Goal: Task Accomplishment & Management: Manage account settings

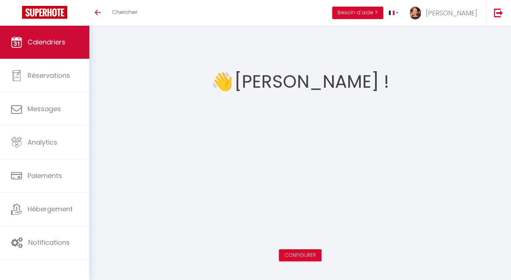
click at [62, 46] on span "Calendriers" at bounding box center [47, 41] width 38 height 9
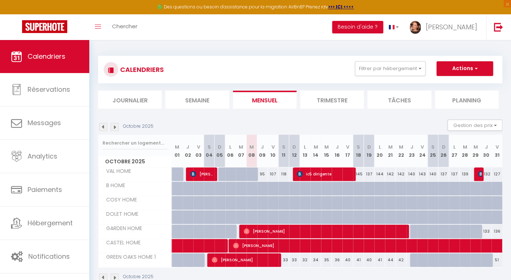
click at [103, 126] on img at bounding box center [103, 127] width 8 height 8
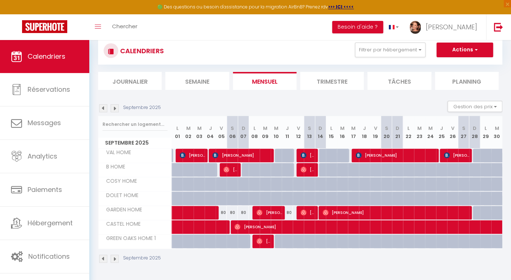
scroll to position [20, 0]
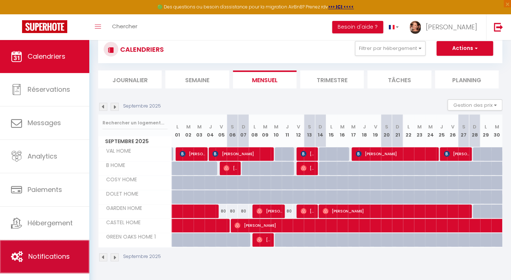
click at [52, 258] on span "Notifications" at bounding box center [48, 256] width 41 height 9
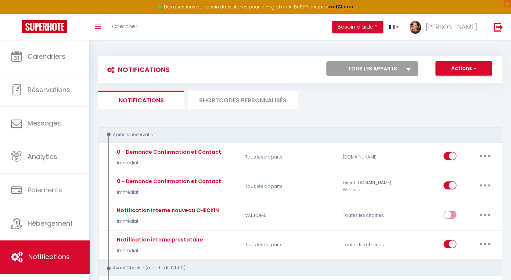
click at [265, 99] on li "SHORTCODES PERSONNALISÉS" at bounding box center [243, 100] width 110 height 18
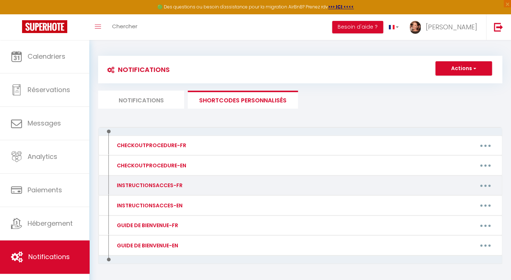
click at [479, 187] on button "button" at bounding box center [485, 186] width 21 height 12
click at [455, 203] on link "Editer" at bounding box center [466, 202] width 54 height 12
type input "INSTRUCTIONSACCES-FR"
type textarea "[GUEST:FIRST_NAME] voici vos instructions d'arrivée :"
type textarea "Loremips : [DOLORS:AMET] Consect : [ADIPIS:ELITSED] [DOEIUS:TEMPORI] [UTLABO:ET…"
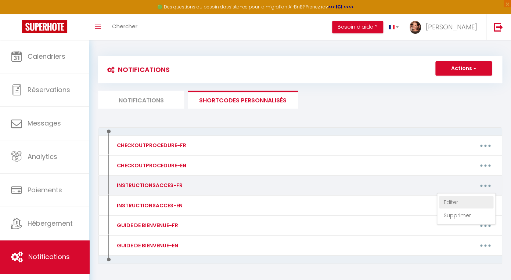
type textarea "Logement : [RENTAL:NAME] Adresse : [RENTAL:ADDRESS] [RENTAL:ZIPCODE] [RENTAL:CI…"
type textarea "Loremips : [DOLORS:AMET] Consect : [ADIPIS:ELITSED] [DOEIUS:TEMPORI] [UTLABO:ET…"
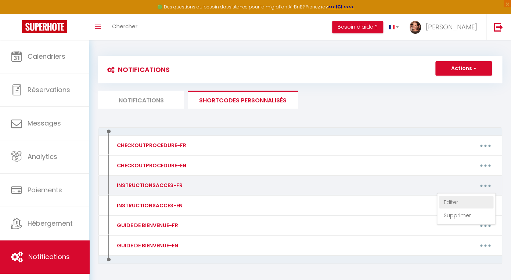
type textarea "Logement : [RENTAL:NAME] Adresse : [RENTAL:ADDRESS] [RENTAL:ZIPCODE] [RENTAL:CI…"
type textarea "Loremips : [DOLORS:AMET] Consect : [ADIPIS:ELITSED] [DOEIUS:TEMPORI] [UTLABO:ET…"
type textarea "Logement : [RENTAL:NAME] Adresse : [RENTAL:ADDRESS] [RENTAL:ZIPCODE] [RENTAL:CI…"
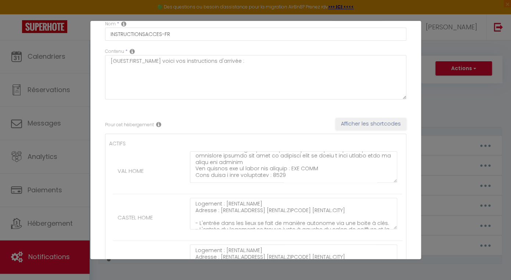
scroll to position [131, 0]
click at [282, 171] on textarea at bounding box center [293, 167] width 207 height 32
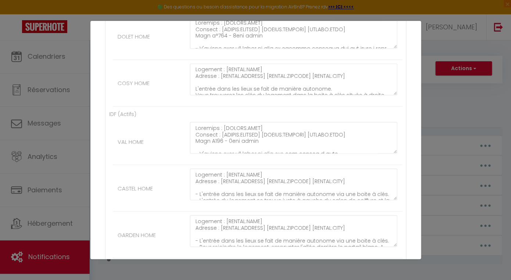
scroll to position [534, 0]
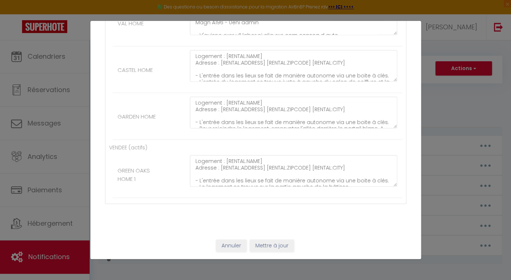
type textarea "Loremips : [DOLORS:AMET] Consect : [ADIPIS:ELITSED] [DOEIUS:TEMPORI] [UTLABO:ET…"
click at [270, 242] on button "Mettre à jour" at bounding box center [272, 246] width 44 height 12
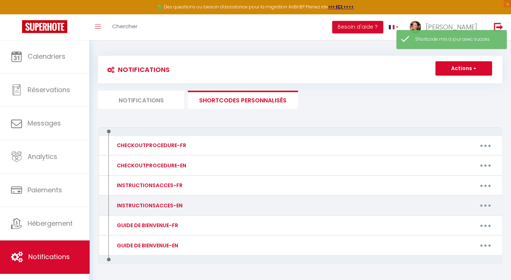
click at [485, 206] on icon "button" at bounding box center [485, 206] width 2 height 2
click at [450, 220] on link "Editer" at bounding box center [466, 222] width 54 height 12
type input "INSTRUCTIONSACCES-EN"
type textarea "[GUEST:FIRST_NAME] Here are your arrival instructions:"
type textarea "Loremi dolo : [SITAME:CONS] Adipisc : [ELITSE:DOEIUSM][TEMPOR:INCIDID][UTLABO:E…"
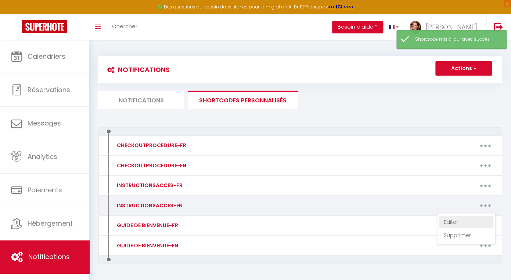
type textarea "Rental name : [RENTAL:NAME] Address : [RENTAL:ADDRESS][RENTAL:ZIPCODE][RENTAL:C…"
type textarea "Loremi dolo : [SITAME:CONS] Adipisc: [ELITSE:DOEIUSM] [TEMPOR:INCIDID] [UTLABO:…"
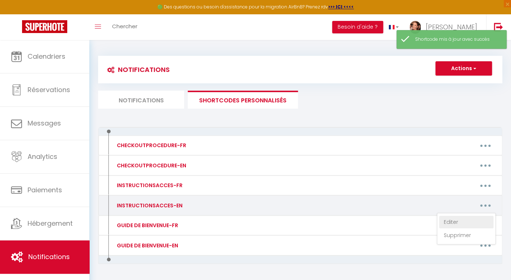
type textarea "Rental name : [RENTAL:NAME] Address : [RENTAL:ADDRESS][RENTAL:ZIPCODE][RENTAL:C…"
type textarea "Loremi dolo : [SITAME:CONS] Adipisc : [ELITSE:DOEIUSM][TEMPOR:INCIDID][UTLABO:E…"
type textarea "Rental name : [RENTAL:NAME] Address : [RENTAL:ADDRESS][RENTAL:ZIPCODE][RENTAL:C…"
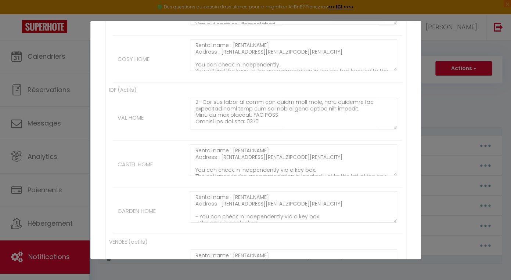
scroll to position [133, 0]
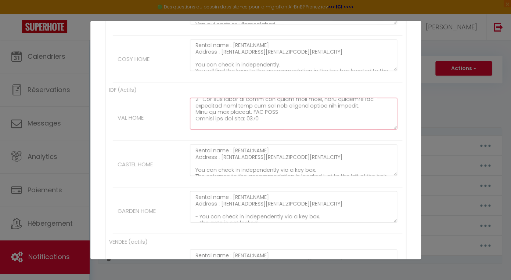
click at [268, 120] on textarea at bounding box center [293, 114] width 207 height 32
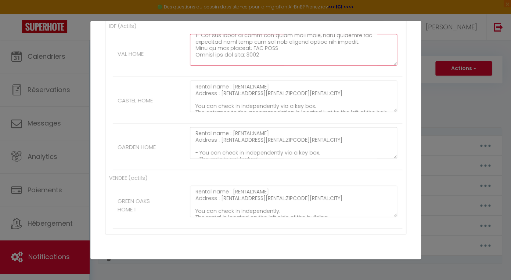
scroll to position [534, 0]
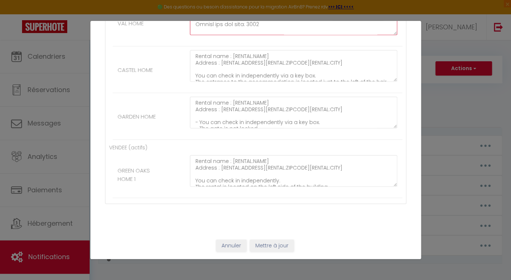
type textarea "Loremi dolo : [SITAME:CONS] Adipisc : [ELITSE:DOEIUSM][TEMPOR:INCIDID][UTLABO:E…"
click at [269, 246] on button "Mettre à jour" at bounding box center [272, 246] width 44 height 12
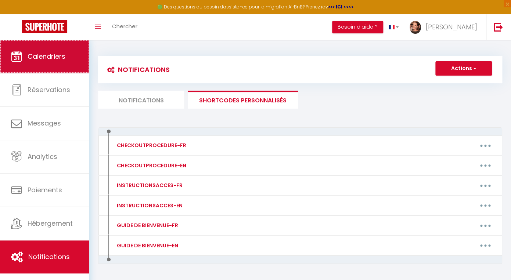
click at [45, 58] on span "Calendriers" at bounding box center [47, 56] width 38 height 9
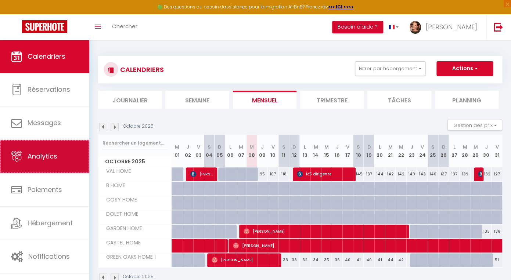
click at [43, 158] on span "Analytics" at bounding box center [43, 156] width 30 height 9
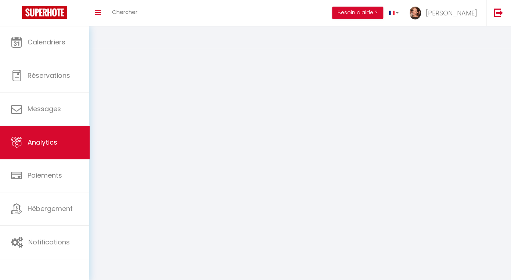
select select "2025"
select select "10"
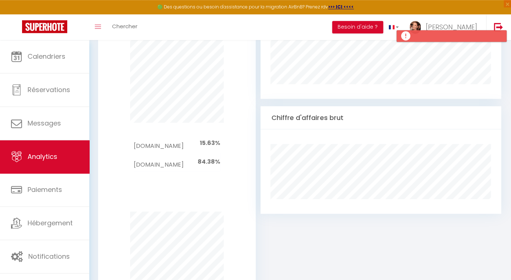
scroll to position [338, 0]
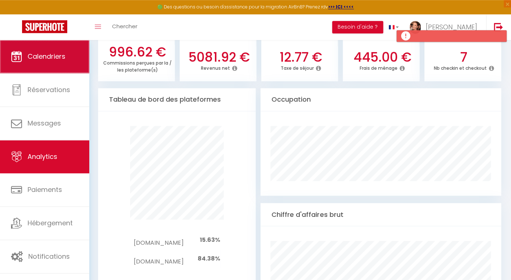
click at [51, 58] on span "Calendriers" at bounding box center [47, 56] width 38 height 9
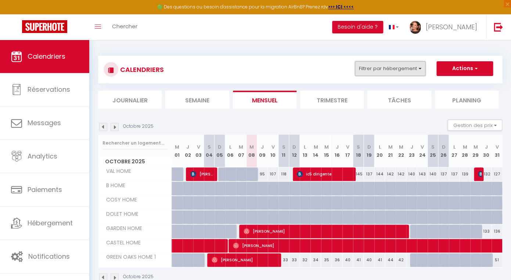
click at [406, 71] on button "Filtrer par hébergement" at bounding box center [390, 68] width 71 height 15
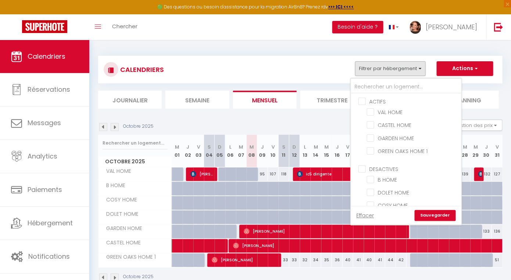
click at [365, 101] on input "ACTIFS" at bounding box center [413, 100] width 110 height 7
checkbox input "true"
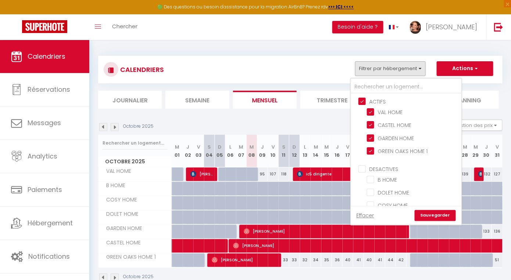
checkbox input "true"
checkbox input "false"
checkbox input "true"
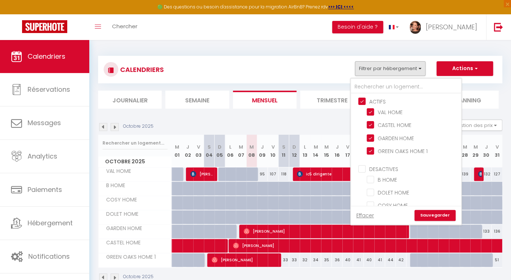
checkbox input "true"
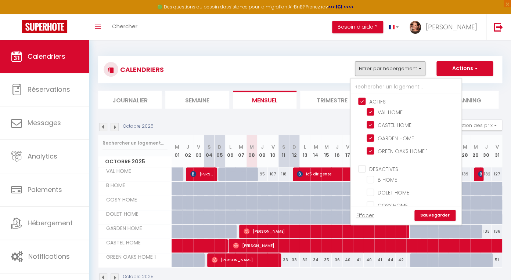
click at [435, 213] on link "Sauvegarder" at bounding box center [434, 215] width 41 height 11
